Goal: Transaction & Acquisition: Purchase product/service

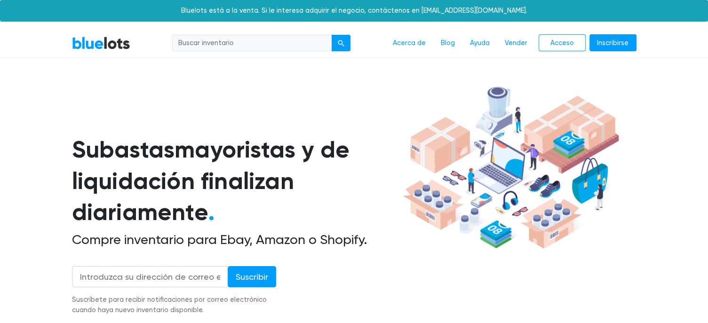
click at [395, 159] on h1 "Subastas mayoristas y de liquidación finalizan diariamente ." at bounding box center [236, 165] width 328 height 125
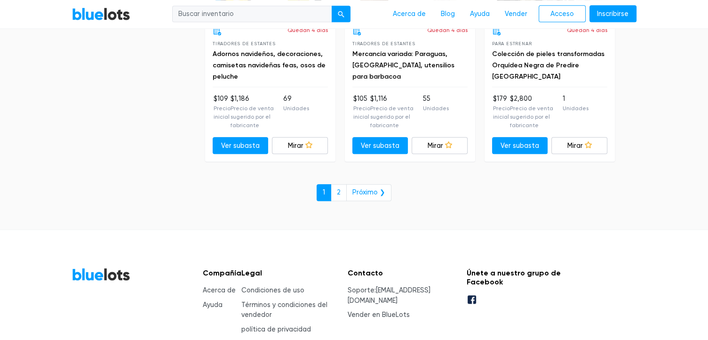
scroll to position [4488, 0]
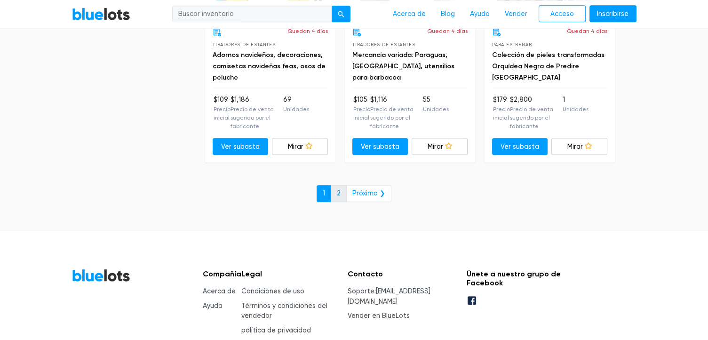
click at [341, 189] on font "2" at bounding box center [339, 193] width 4 height 8
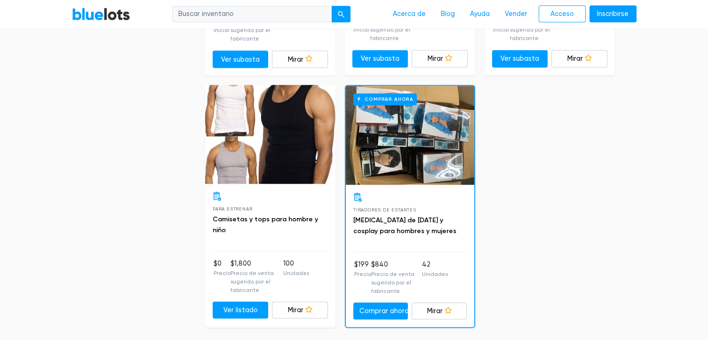
scroll to position [1521, 0]
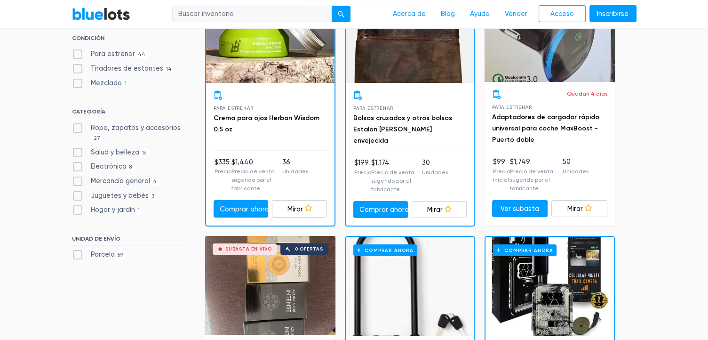
scroll to position [113, 0]
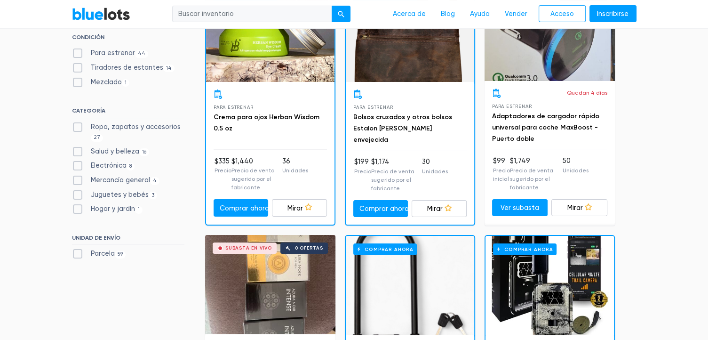
click at [80, 164] on label "Electrónica 8" at bounding box center [103, 166] width 63 height 10
click at [78, 164] on input "Electrónica 8" at bounding box center [75, 164] width 6 height 6
checkbox input "true"
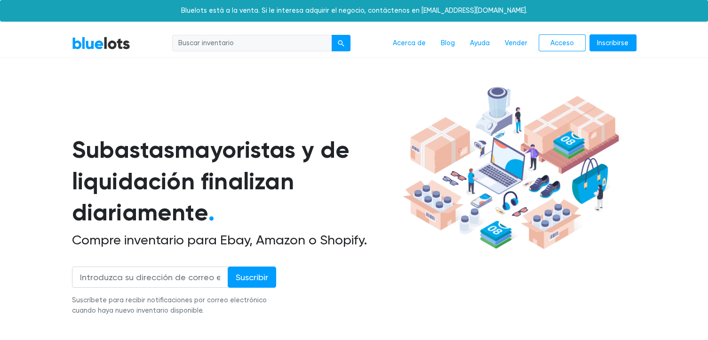
click at [120, 40] on link "BlueLots" at bounding box center [101, 43] width 58 height 14
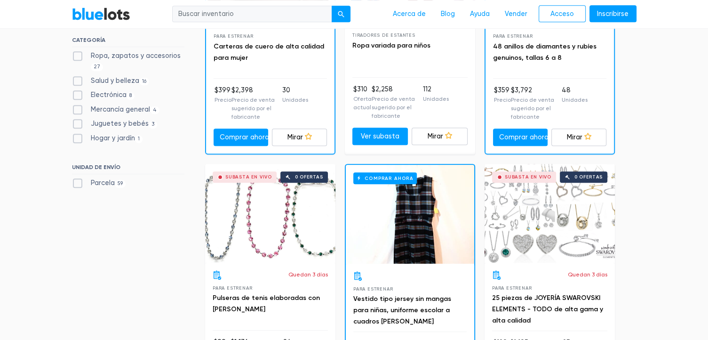
scroll to position [467, 0]
click at [100, 15] on link "BlueLots" at bounding box center [101, 14] width 58 height 14
